Goal: Task Accomplishment & Management: Complete application form

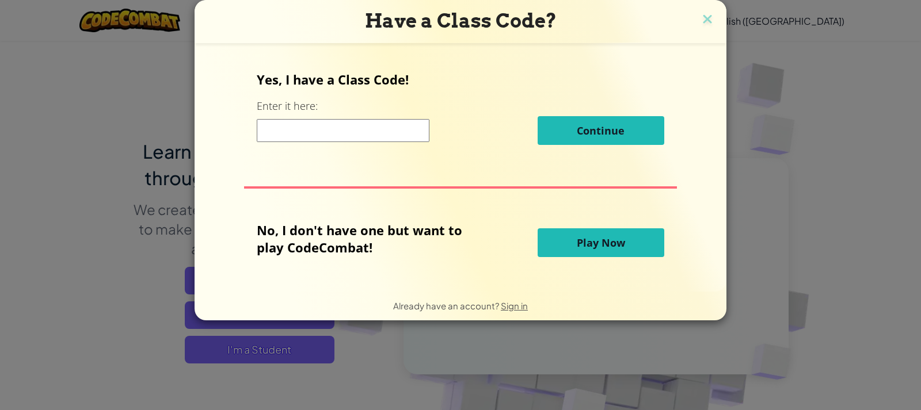
click at [405, 131] on input at bounding box center [343, 130] width 173 height 23
type input "BookNightEnemy"
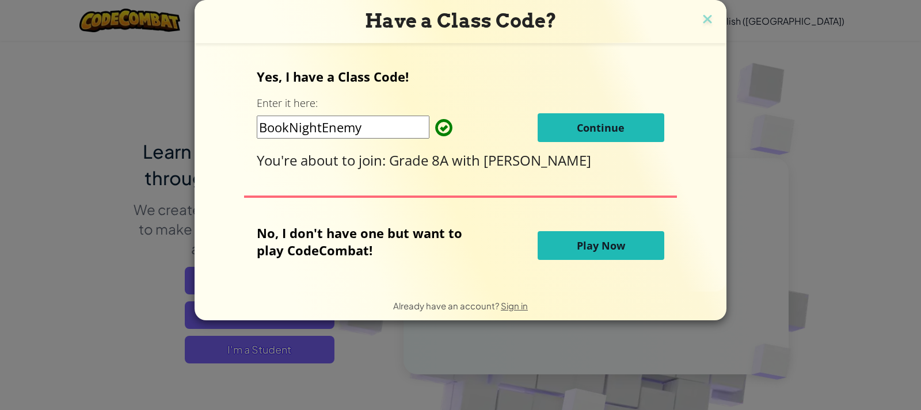
click at [561, 125] on button "Continue" at bounding box center [600, 127] width 127 height 29
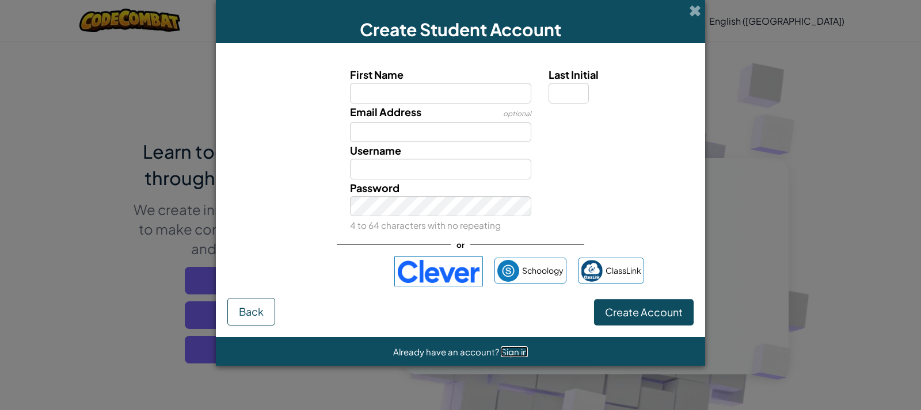
click at [510, 348] on span "Sign in" at bounding box center [514, 351] width 27 height 11
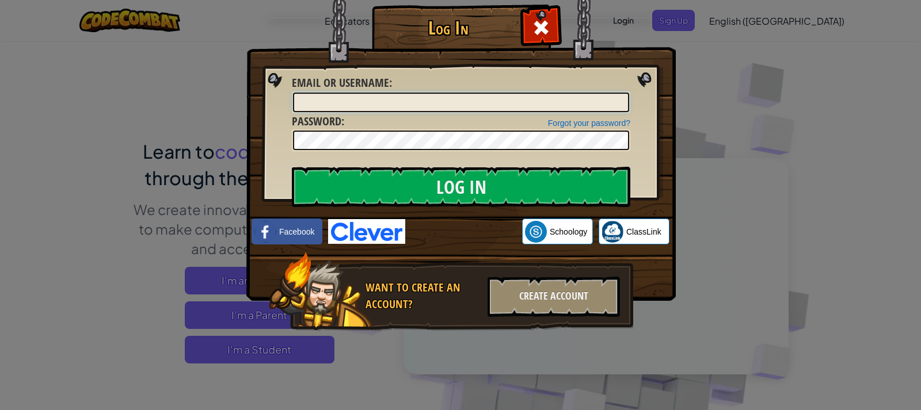
click at [443, 101] on input "Email or Username :" at bounding box center [461, 103] width 336 height 20
type input "[EMAIL_ADDRESS][DOMAIN_NAME]"
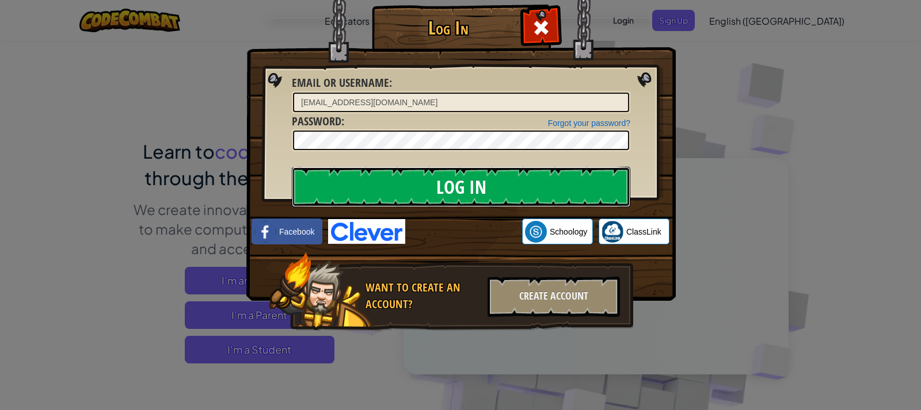
click at [497, 181] on input "Log In" at bounding box center [461, 187] width 338 height 40
